Goal: Task Accomplishment & Management: Manage account settings

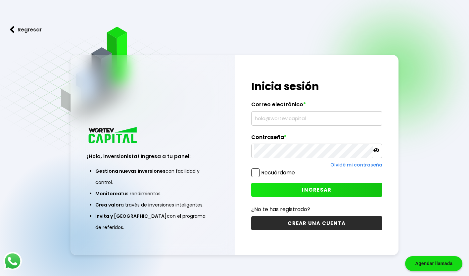
type input "[PERSON_NAME][EMAIL_ADDRESS][DOMAIN_NAME]"
click at [309, 191] on span "INGRESAR" at bounding box center [316, 189] width 29 height 7
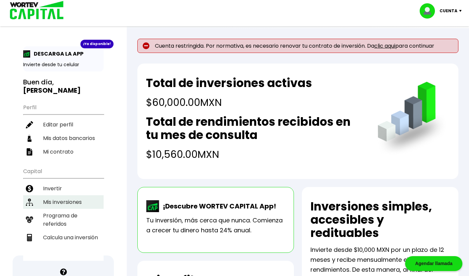
click at [74, 195] on li "Mis inversiones" at bounding box center [63, 202] width 80 height 14
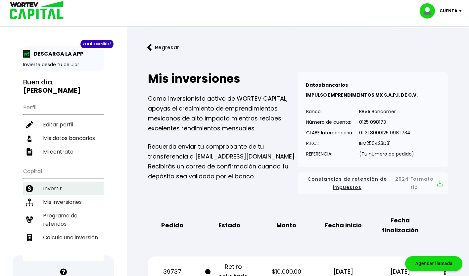
click at [57, 182] on li "Invertir" at bounding box center [63, 189] width 80 height 14
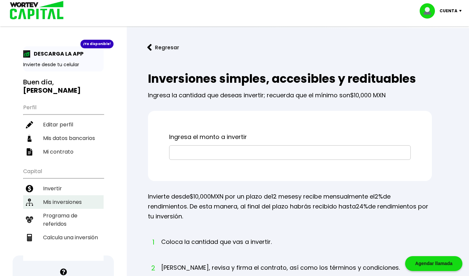
click at [62, 195] on li "Mis inversiones" at bounding box center [63, 202] width 80 height 14
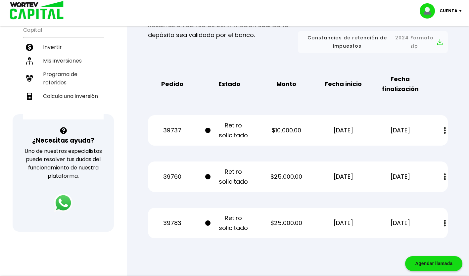
scroll to position [141, 0]
click at [445, 131] on img at bounding box center [445, 130] width 2 height 7
click at [439, 91] on div "Pedido Estado Monto Fecha inicio Fecha finalización" at bounding box center [298, 84] width 300 height 30
click at [448, 83] on div "Mis inversiones Como inversionista activo de WORTEV CAPITAL, apoyas el crecimie…" at bounding box center [297, 84] width 321 height 328
click at [135, 147] on div "Regresar Mis inversiones Como inversionista activo de WORTEV CAPITAL, apoyas el…" at bounding box center [298, 73] width 342 height 372
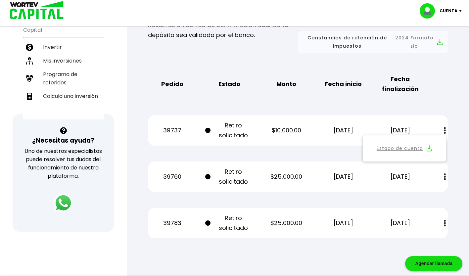
scroll to position [0, 0]
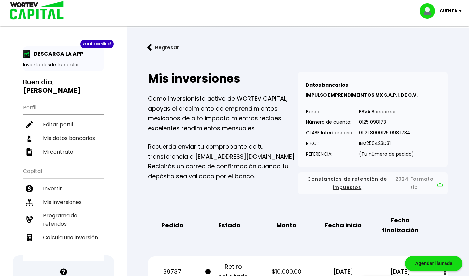
click at [449, 10] on p "Cuenta" at bounding box center [448, 11] width 18 height 10
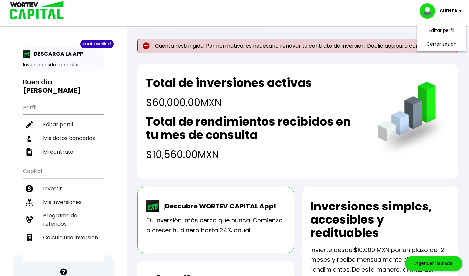
click at [392, 76] on div "Total de inversiones activas $60,000.00 MXN Total de rendimientos recibidos en …" at bounding box center [297, 121] width 321 height 115
click at [390, 46] on link "clic aqui" at bounding box center [384, 46] width 21 height 8
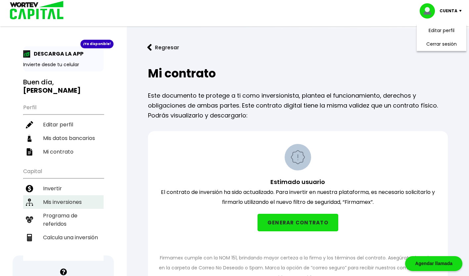
click at [53, 195] on li "Mis inversiones" at bounding box center [63, 202] width 80 height 14
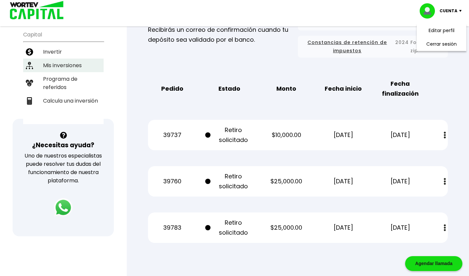
scroll to position [137, 0]
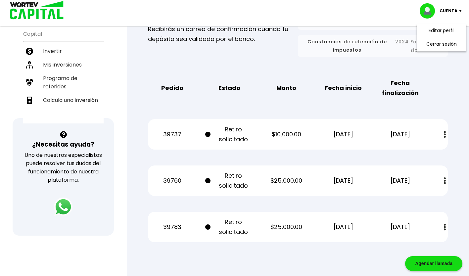
click at [444, 134] on img at bounding box center [445, 134] width 2 height 7
click at [429, 154] on img at bounding box center [428, 152] width 5 height 6
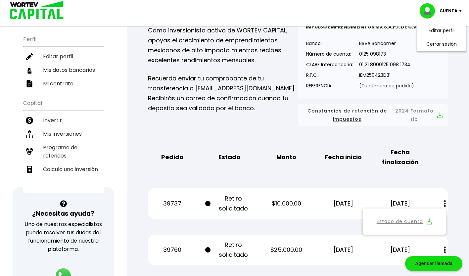
scroll to position [0, 0]
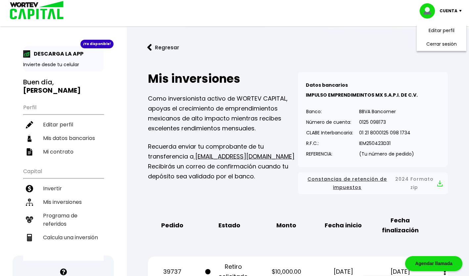
click at [162, 48] on button "Regresar" at bounding box center [163, 48] width 52 height 18
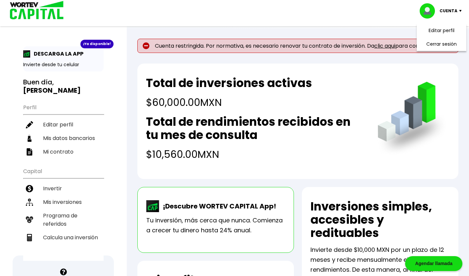
click at [327, 65] on div "Total de inversiones activas $60,000.00 MXN Total de rendimientos recibidos en …" at bounding box center [297, 121] width 321 height 115
click at [439, 43] on li "Cerrar sesión" at bounding box center [441, 44] width 53 height 14
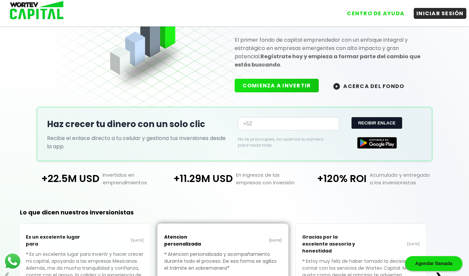
scroll to position [60, 0]
